Goal: Task Accomplishment & Management: Complete application form

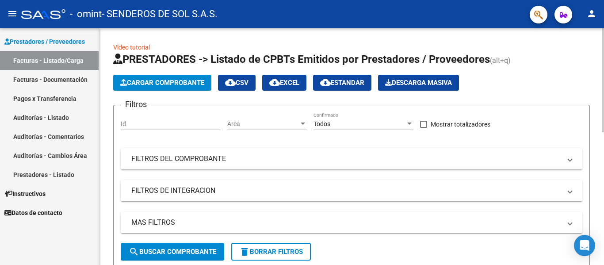
click at [164, 85] on span "Cargar Comprobante" at bounding box center [162, 83] width 84 height 8
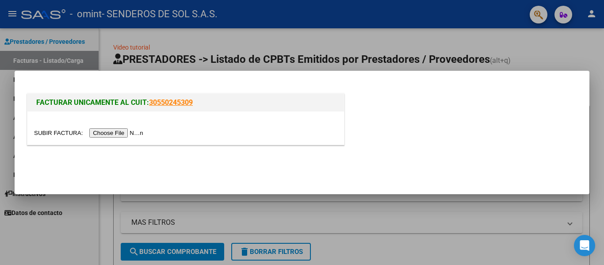
click at [133, 135] on input "file" at bounding box center [90, 132] width 112 height 9
drag, startPoint x: 463, startPoint y: 214, endPoint x: 457, endPoint y: 203, distance: 12.7
click at [463, 216] on div at bounding box center [302, 132] width 604 height 265
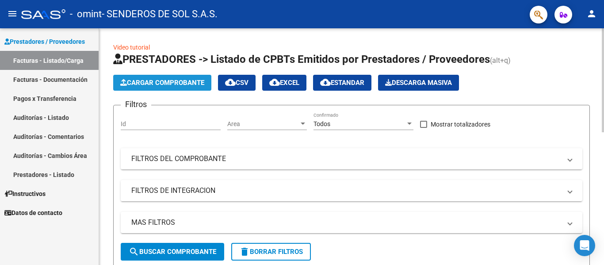
click at [155, 80] on span "Cargar Comprobante" at bounding box center [162, 83] width 84 height 8
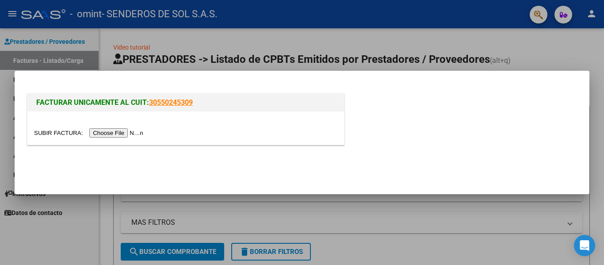
click at [122, 131] on input "file" at bounding box center [90, 132] width 112 height 9
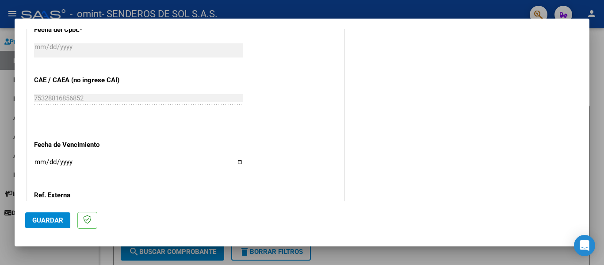
scroll to position [530, 0]
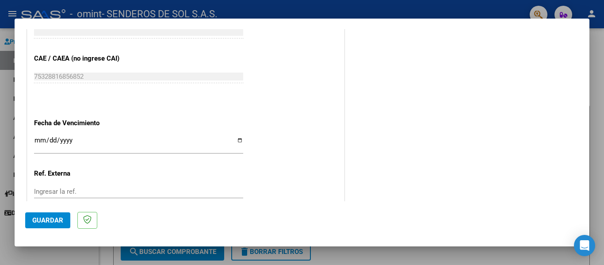
click at [238, 139] on input "Ingresar la fecha" at bounding box center [138, 144] width 209 height 14
type input "[DATE]"
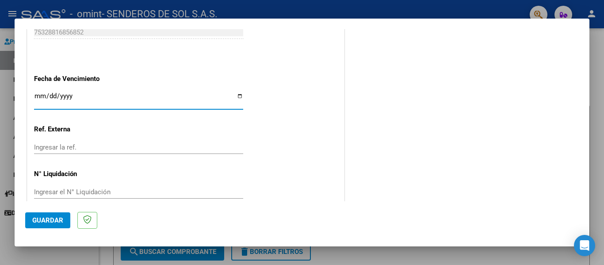
scroll to position [589, 0]
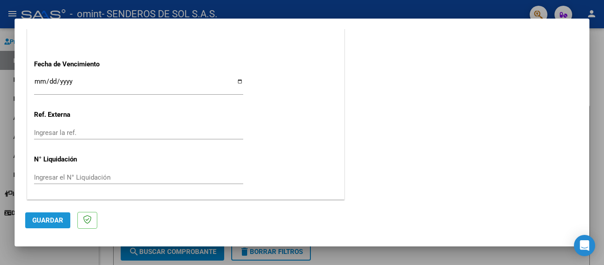
click at [59, 218] on span "Guardar" at bounding box center [47, 220] width 31 height 8
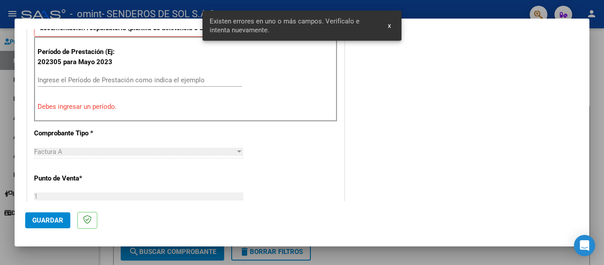
scroll to position [205, 0]
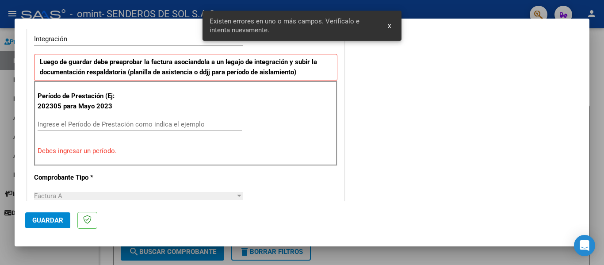
click at [63, 119] on div "Ingrese el Período de Prestación como indica el ejemplo" at bounding box center [140, 124] width 204 height 13
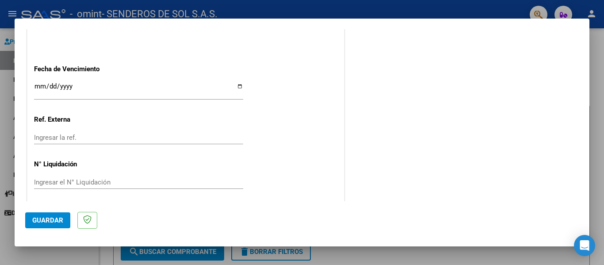
scroll to position [589, 0]
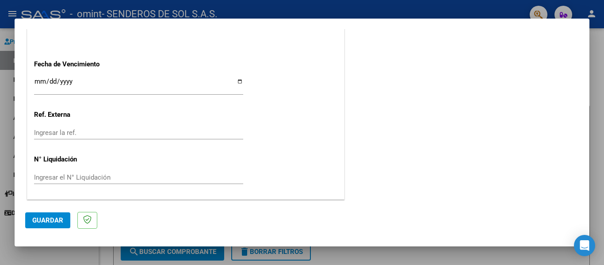
type input "202507"
click at [53, 225] on button "Guardar" at bounding box center [47, 220] width 45 height 16
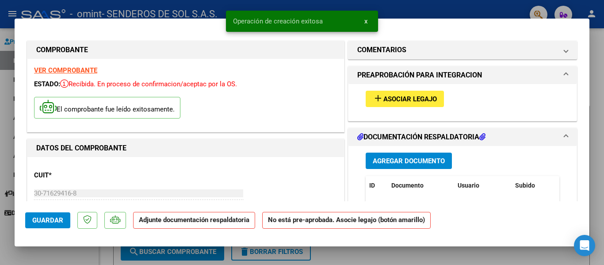
click at [376, 96] on mat-icon "add" at bounding box center [377, 98] width 11 height 11
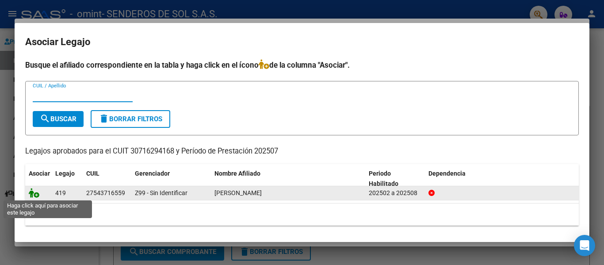
click at [34, 196] on icon at bounding box center [34, 193] width 11 height 10
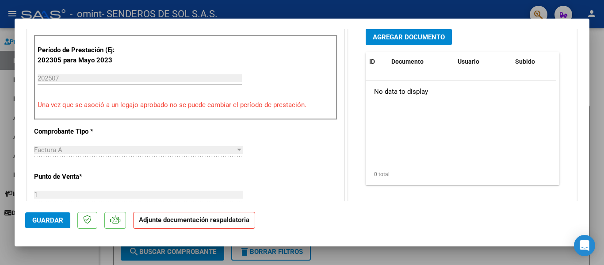
scroll to position [265, 0]
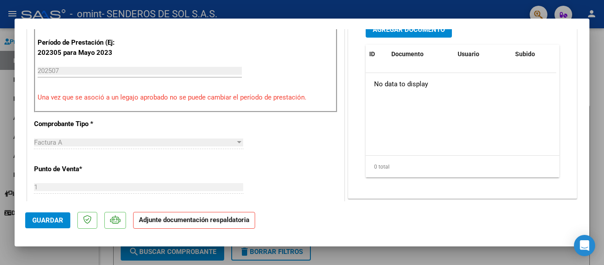
click at [176, 224] on p "Adjunte documentación respaldatoria" at bounding box center [194, 220] width 122 height 17
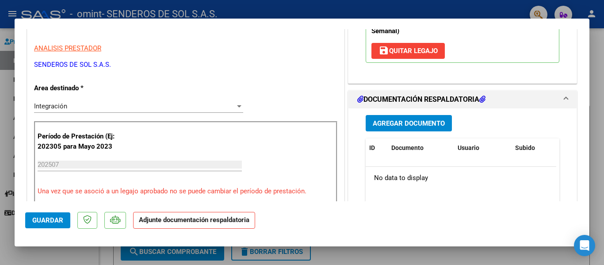
scroll to position [177, 0]
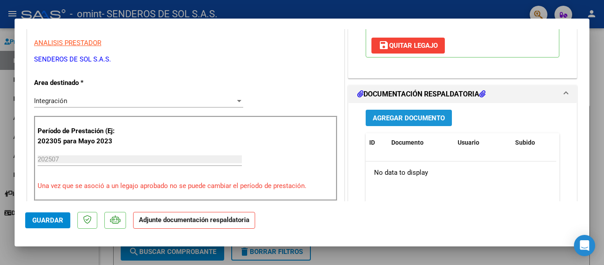
click at [380, 117] on span "Agregar Documento" at bounding box center [408, 118] width 72 height 8
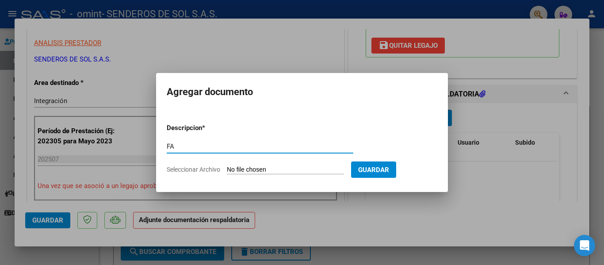
type input "F"
type input "AUT MII"
click at [298, 171] on input "Seleccionar Archivo" at bounding box center [285, 170] width 117 height 8
type input "C:\fakepath\AUT_MII MUT.pdf"
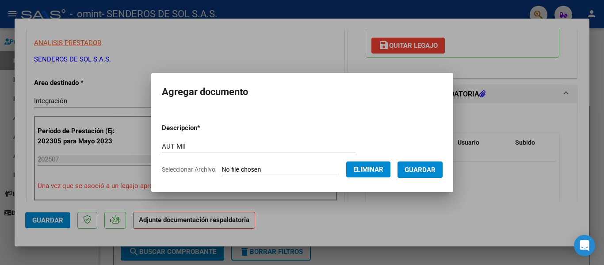
drag, startPoint x: 428, startPoint y: 170, endPoint x: 434, endPoint y: 187, distance: 18.6
click at [428, 171] on span "Guardar" at bounding box center [419, 170] width 31 height 8
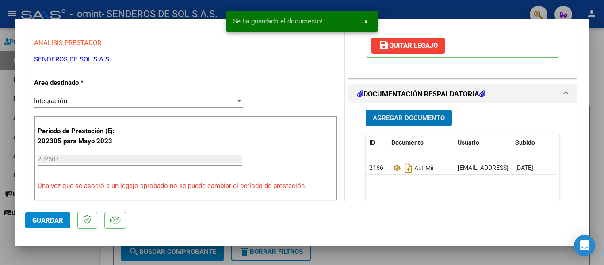
click at [378, 118] on span "Agregar Documento" at bounding box center [408, 118] width 72 height 8
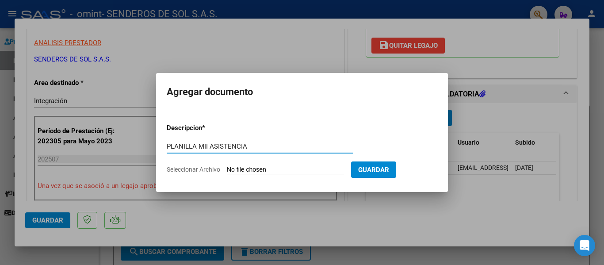
type input "PLANILLA MII ASISTENCIA"
click at [293, 165] on form "Descripcion * PLANILLA MII ASISTENCIA Escriba aquí una descripcion Seleccionar …" at bounding box center [302, 148] width 270 height 65
click at [292, 168] on input "Seleccionar Archivo" at bounding box center [285, 170] width 117 height 8
type input "C:\fakepath\PLANILLA MUT MII.pdf"
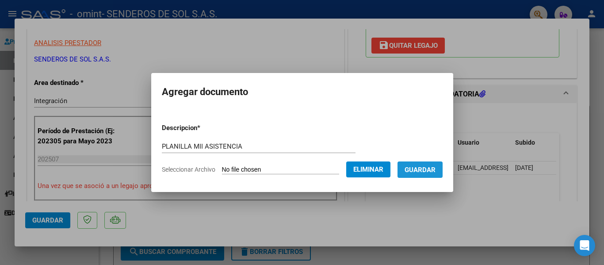
click at [424, 173] on span "Guardar" at bounding box center [419, 170] width 31 height 8
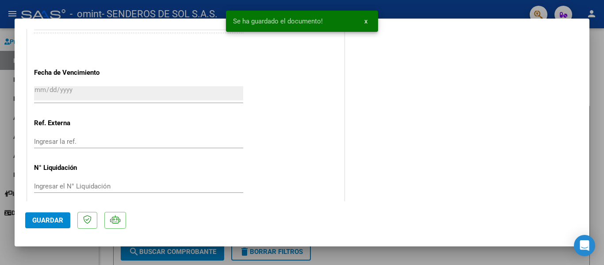
scroll to position [619, 0]
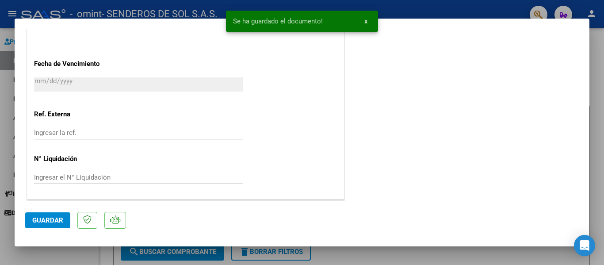
drag, startPoint x: 53, startPoint y: 219, endPoint x: 103, endPoint y: 228, distance: 51.1
click at [53, 220] on span "Guardar" at bounding box center [47, 220] width 31 height 8
